Goal: Information Seeking & Learning: Learn about a topic

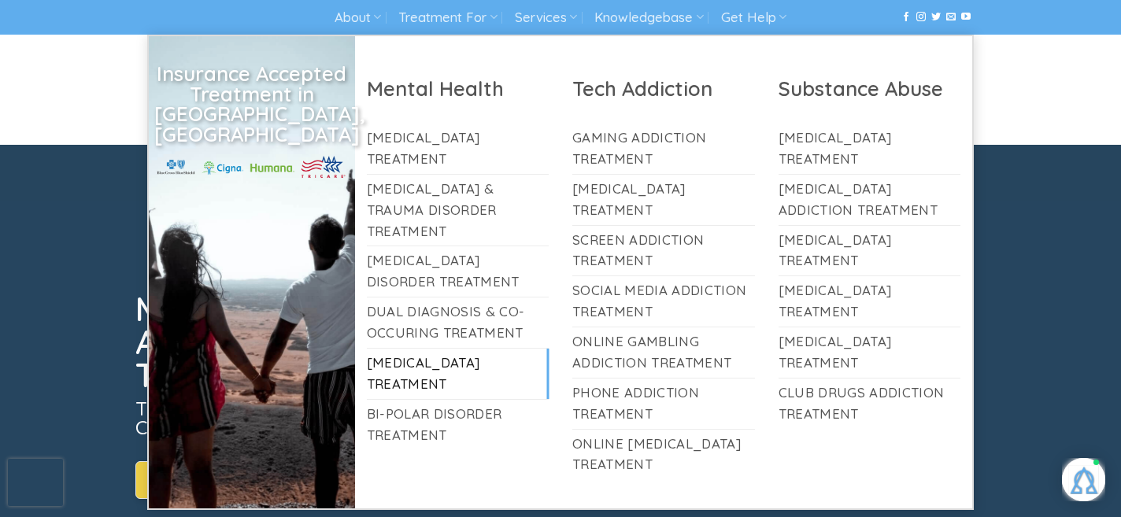
click at [446, 349] on link "[MEDICAL_DATA] Treatment" at bounding box center [458, 374] width 183 height 50
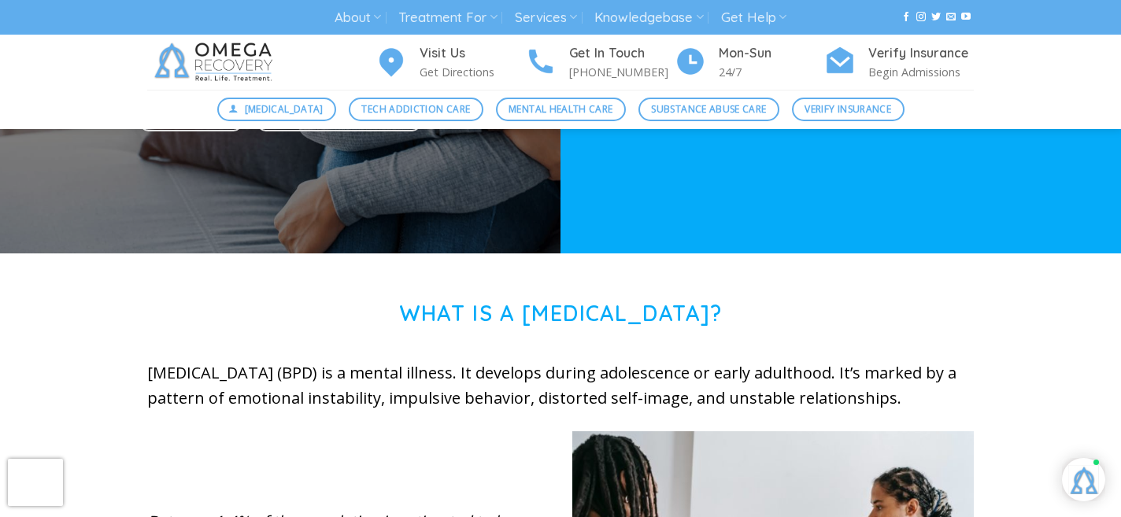
scroll to position [134, 0]
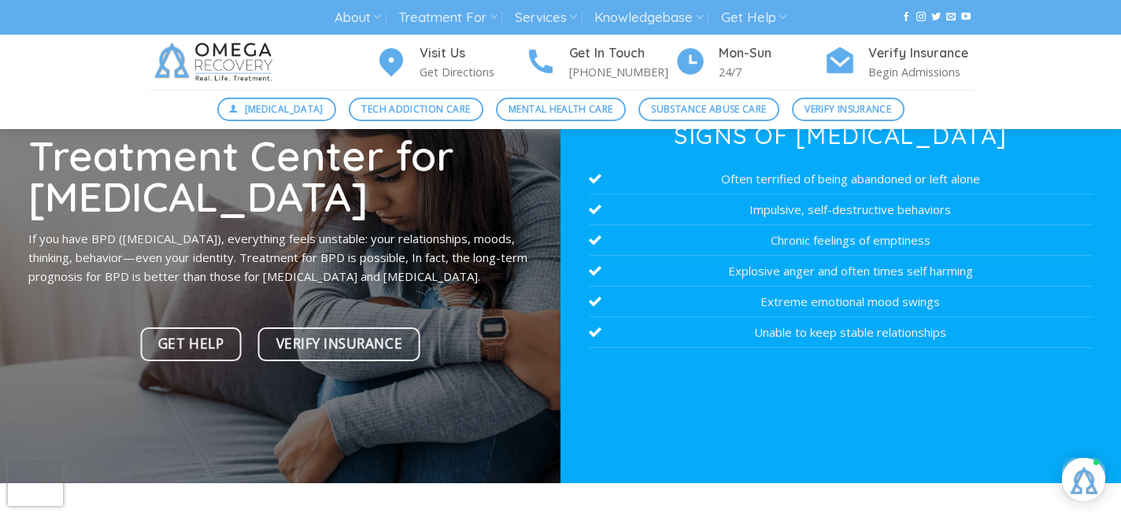
drag, startPoint x: 29, startPoint y: 230, endPoint x: 100, endPoint y: 280, distance: 86.9
click at [100, 280] on p "If you have BPD ([MEDICAL_DATA]), everything feels unstable: your relationships…" at bounding box center [280, 257] width 505 height 57
copy p "If you have BPD ([MEDICAL_DATA]), everything feels unstable: your relationships…"
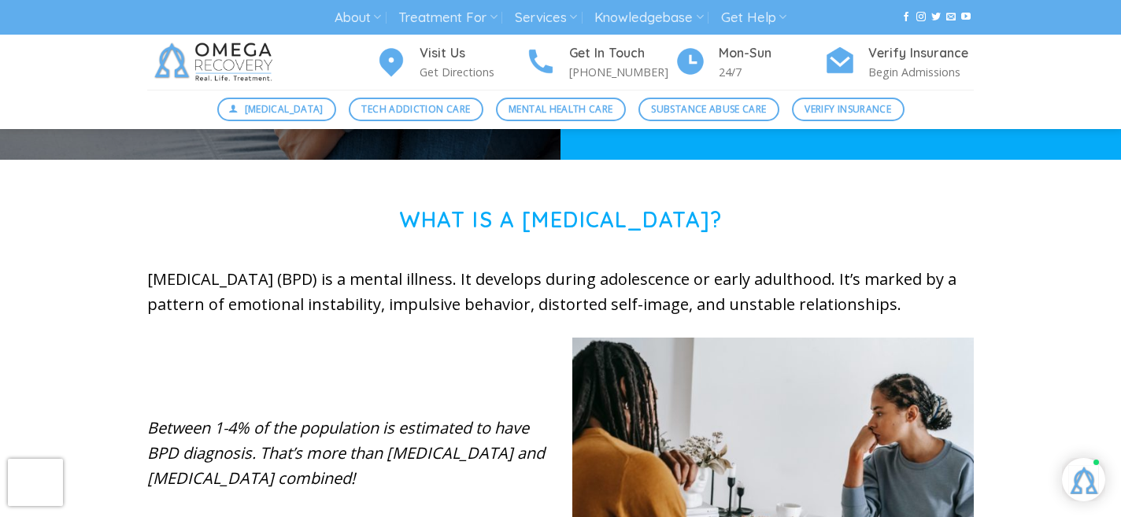
scroll to position [482, 0]
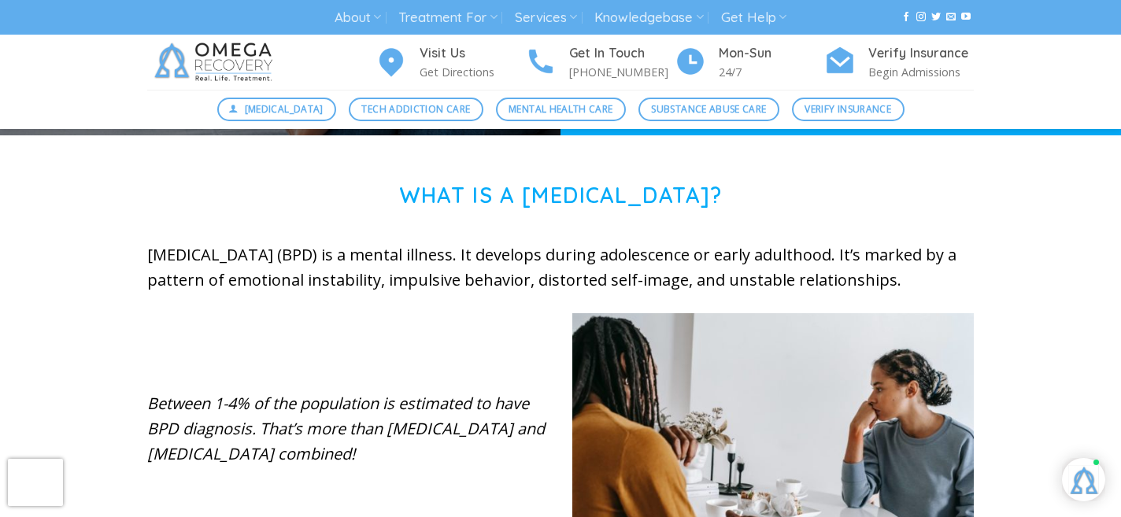
drag, startPoint x: 151, startPoint y: 250, endPoint x: 276, endPoint y: 296, distance: 133.2
click at [276, 293] on p "[MEDICAL_DATA] (BPD) is a mental illness. It develops during adolescence or ear…" at bounding box center [560, 267] width 826 height 50
copy p "[MEDICAL_DATA] (BPD) is a mental illness. It develops during adolescence or ear…"
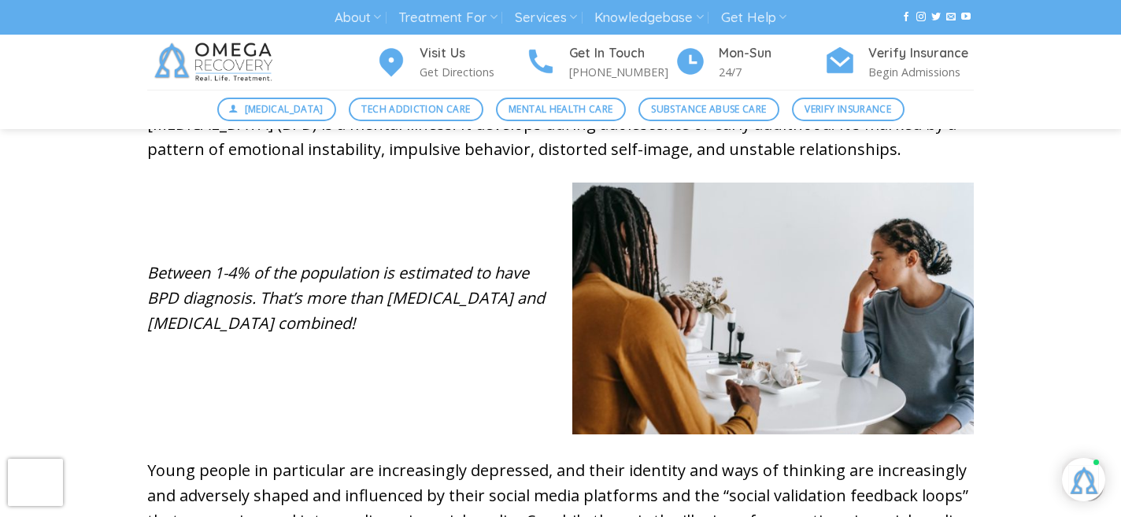
scroll to position [687, 0]
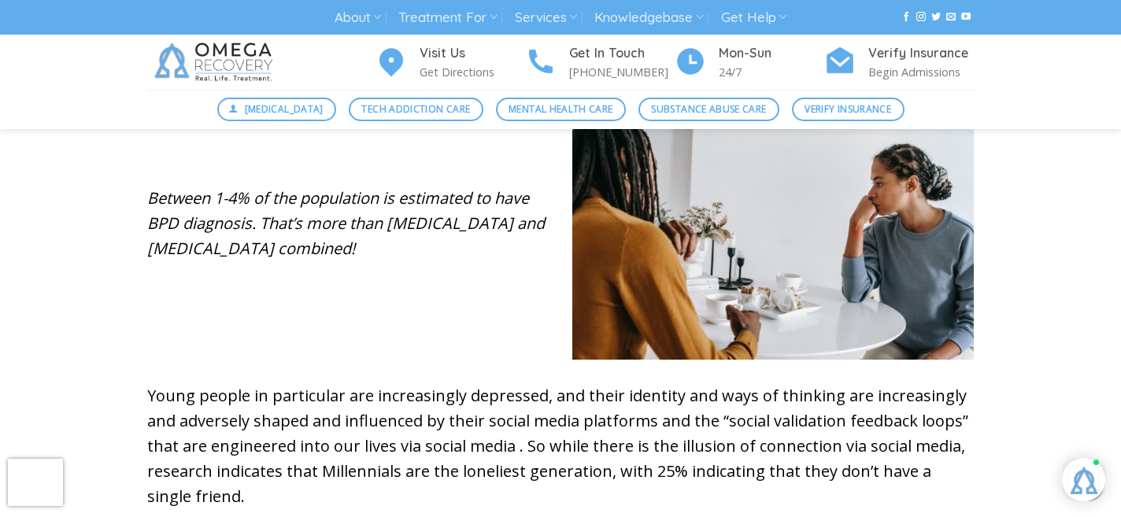
drag, startPoint x: 150, startPoint y: 224, endPoint x: 340, endPoint y: 272, distance: 196.4
click at [340, 261] on p "Between 1-4% of the population is estimated to have BPD diagnosis. That’s more …" at bounding box center [347, 224] width 401 height 76
copy em "Between 1-4% of the population is estimated to have BPD diagnosis. That’s more …"
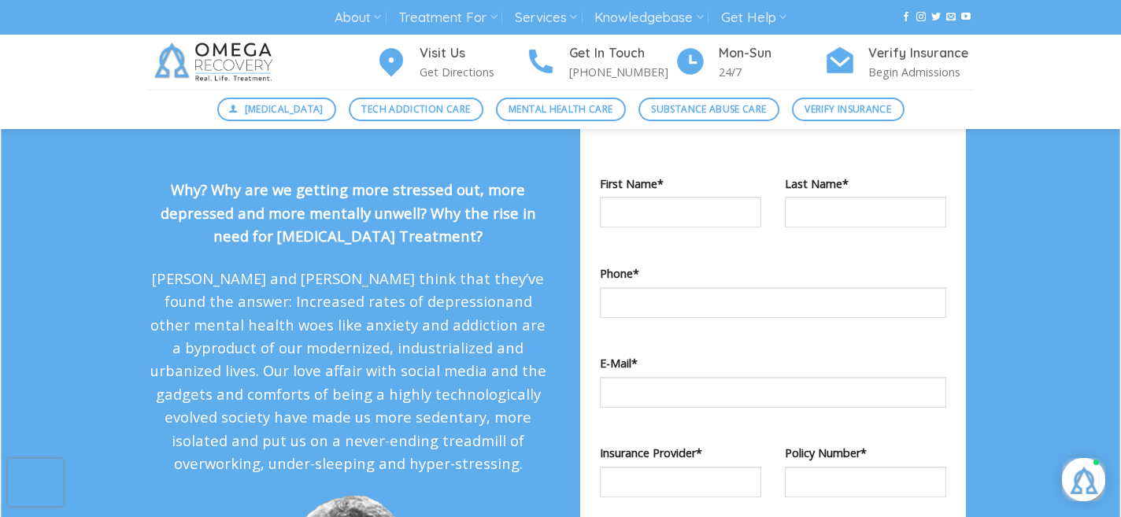
scroll to position [1393, 0]
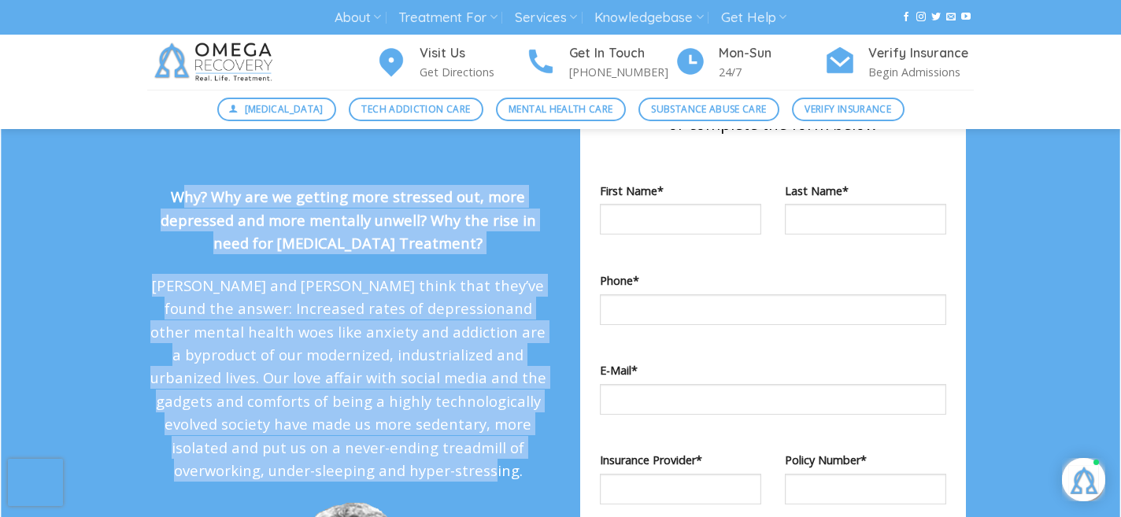
drag, startPoint x: 177, startPoint y: 222, endPoint x: 437, endPoint y: 497, distance: 378.6
click at [437, 482] on div "Why? Why are we getting more stressed out, more depressed and more mentally unw…" at bounding box center [347, 322] width 401 height 320
copy div "Why? Why are we getting more stressed out, more depressed and more mentally unw…"
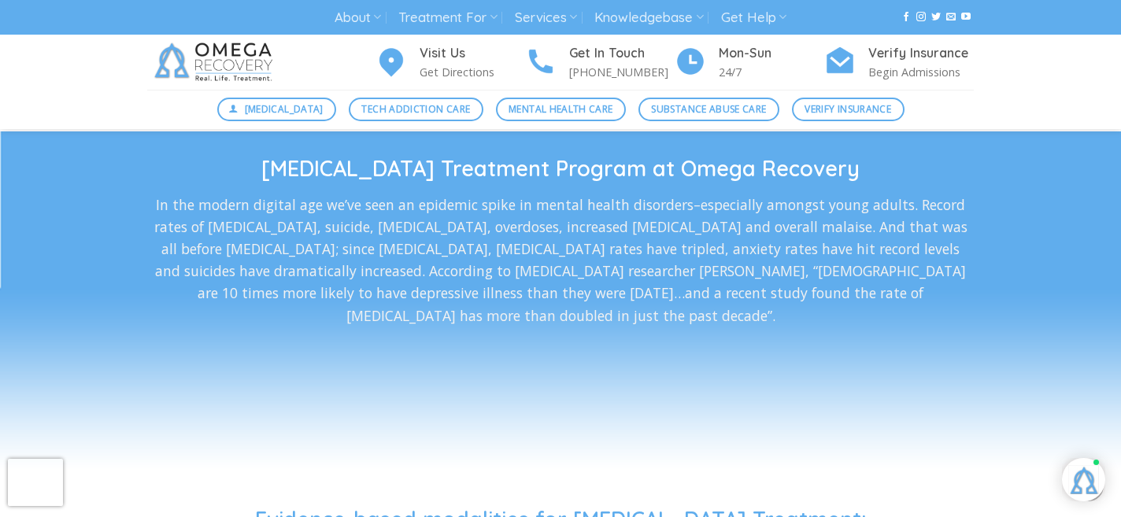
scroll to position [2573, 0]
click at [275, 319] on p "In the modern digital age we’ve seen an epidemic spike in mental health disorde…" at bounding box center [560, 259] width 826 height 133
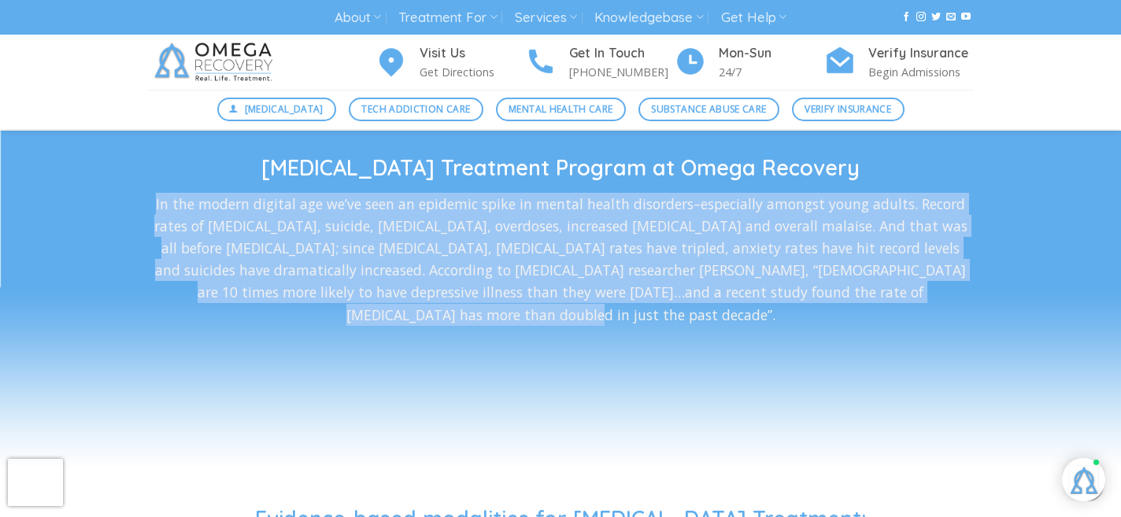
drag, startPoint x: 161, startPoint y: 229, endPoint x: 971, endPoint y: 322, distance: 815.2
click at [971, 322] on p "In the modern digital age we’ve seen an epidemic spike in mental health disorde…" at bounding box center [560, 259] width 826 height 133
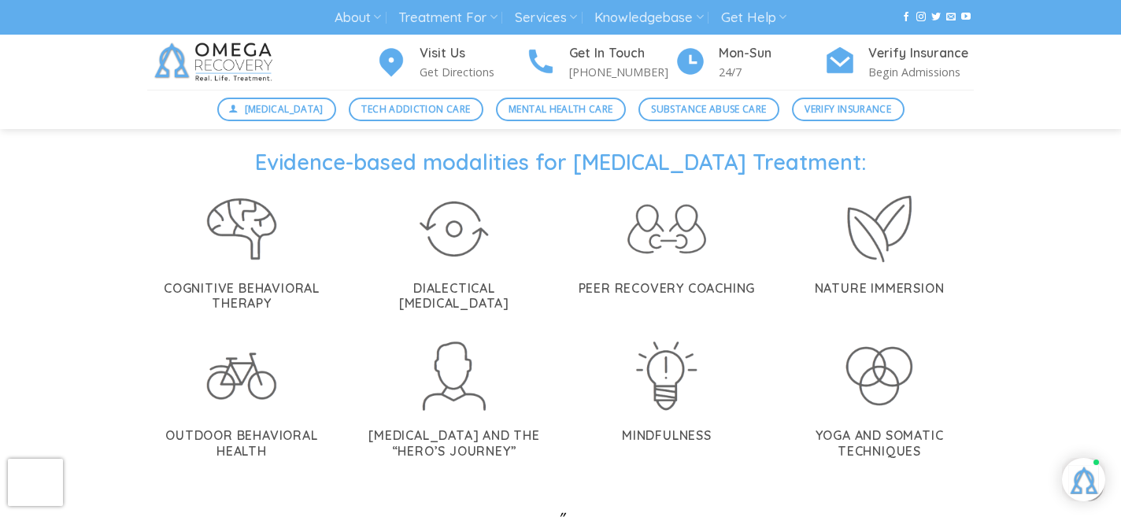
scroll to position [2945, 0]
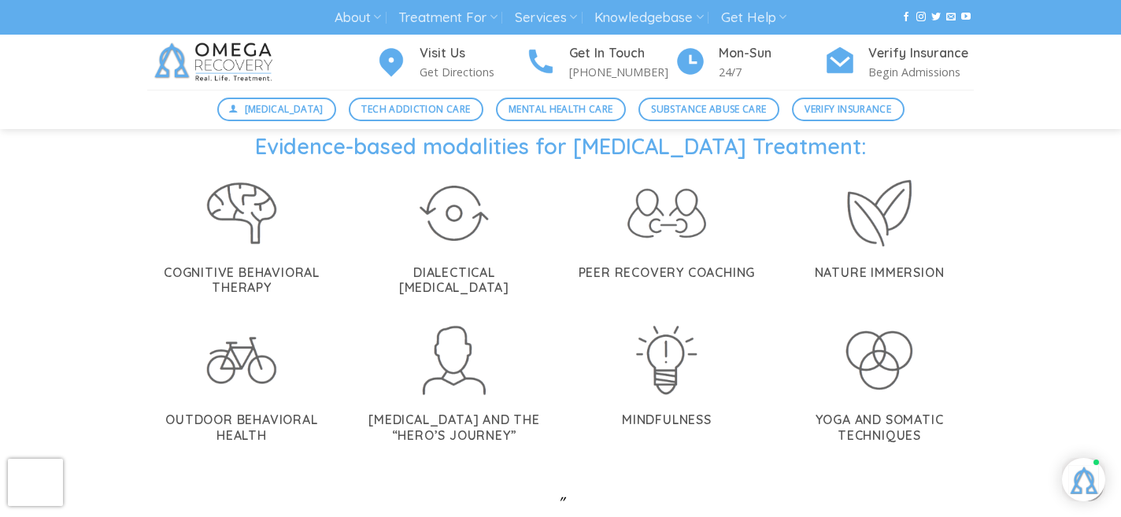
copy p "In the modern digital age we’ve seen an epidemic spike in mental health disorde…"
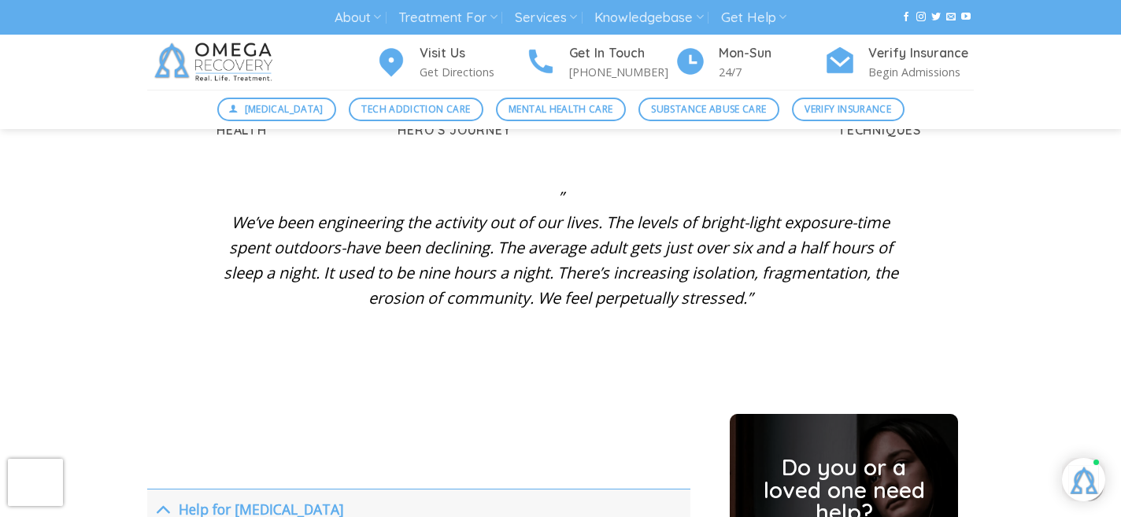
scroll to position [3252, 0]
click at [322, 368] on div at bounding box center [560, 90] width 1121 height 598
drag, startPoint x: 230, startPoint y: 224, endPoint x: 803, endPoint y: 290, distance: 576.9
click at [803, 290] on p "” We’ve been engineering the activity out of our lives. The levels of bright-li…" at bounding box center [560, 247] width 685 height 126
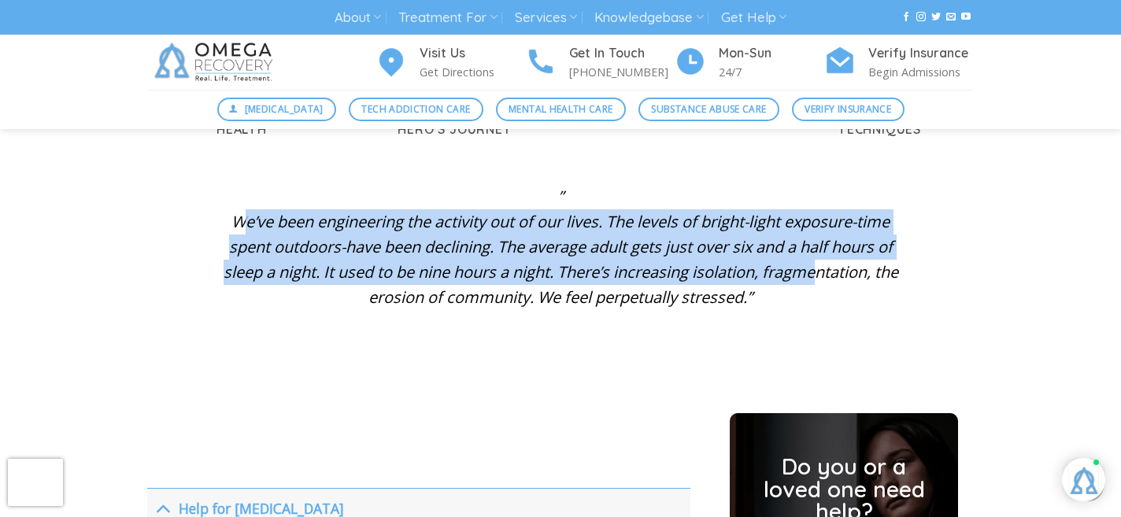
copy em "We’ve been engineering the activity out of our lives. The levels of bright-ligh…"
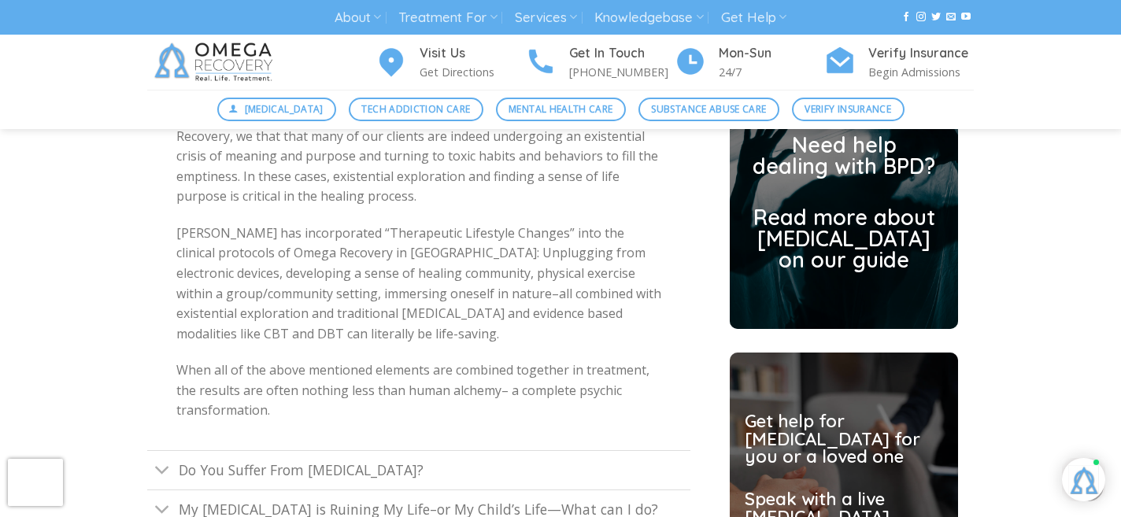
scroll to position [3932, 0]
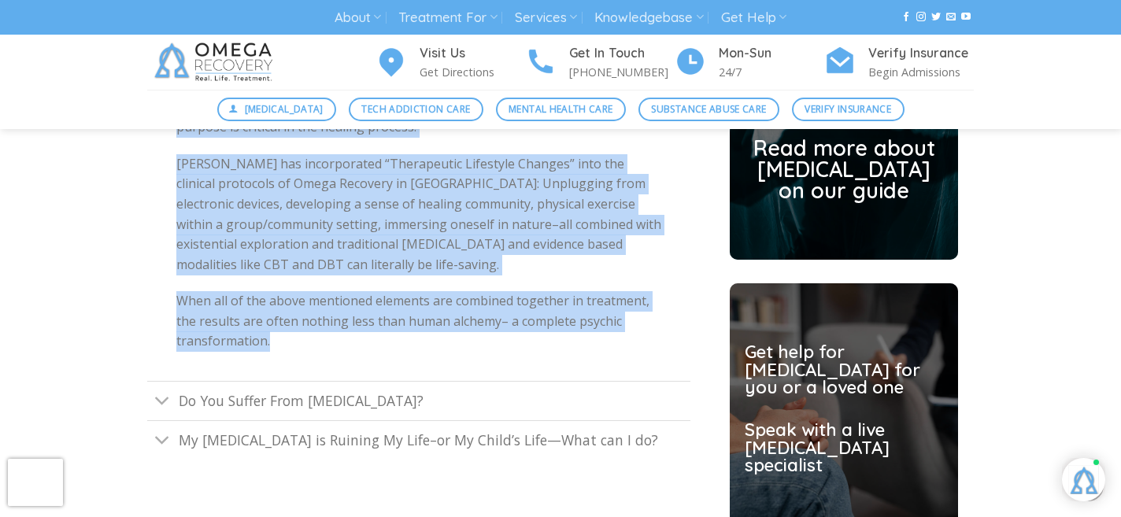
drag, startPoint x: 177, startPoint y: 234, endPoint x: 307, endPoint y: 331, distance: 162.0
click at [307, 331] on div "The more [PERSON_NAME] looked at the commonalities of these mentally healthy so…" at bounding box center [418, 114] width 543 height 534
copy div "Lor ipsu Do. Sitame consec ad eli seddoeiusmodt in utlab etdolore magnaal enima…"
